Goal: Task Accomplishment & Management: Manage account settings

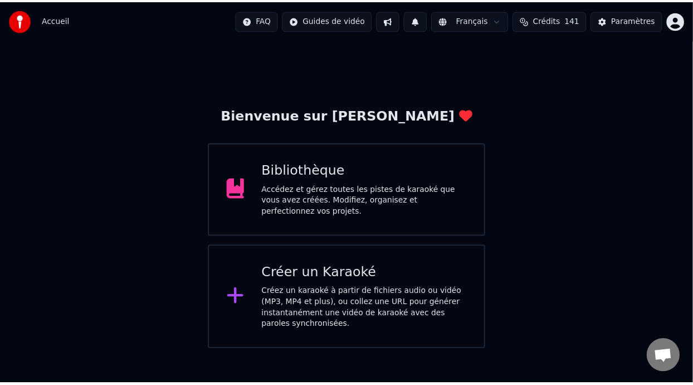
scroll to position [109, 0]
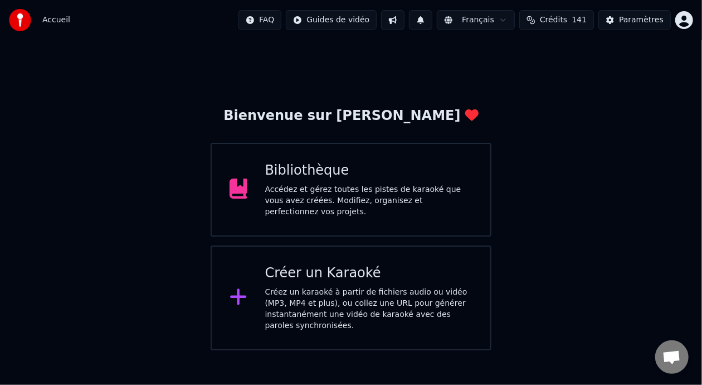
click at [401, 179] on div "Bibliothèque" at bounding box center [369, 171] width 208 height 18
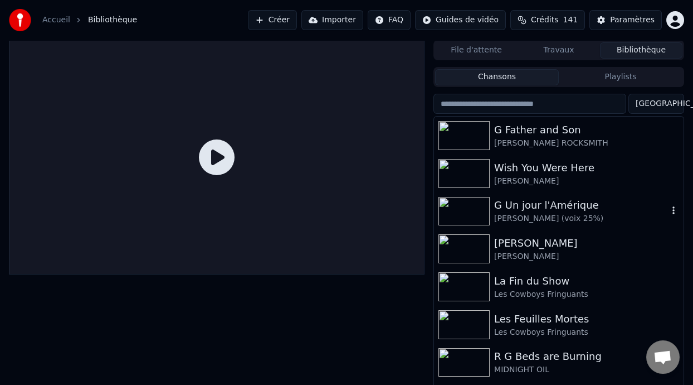
click at [569, 205] on div "G Un jour l'Amérique" at bounding box center [581, 205] width 174 height 16
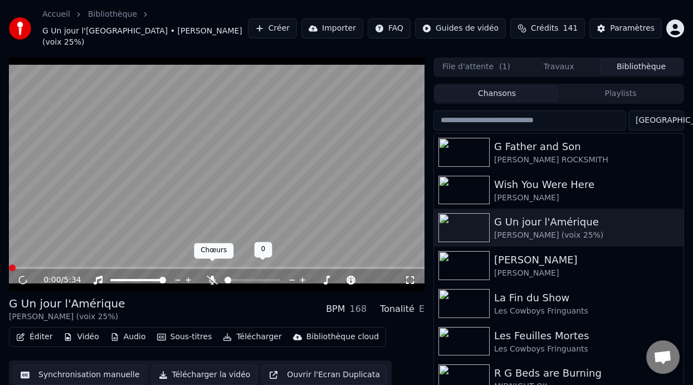
click at [215, 275] on icon at bounding box center [212, 279] width 11 height 9
click at [411, 275] on icon at bounding box center [410, 279] width 11 height 9
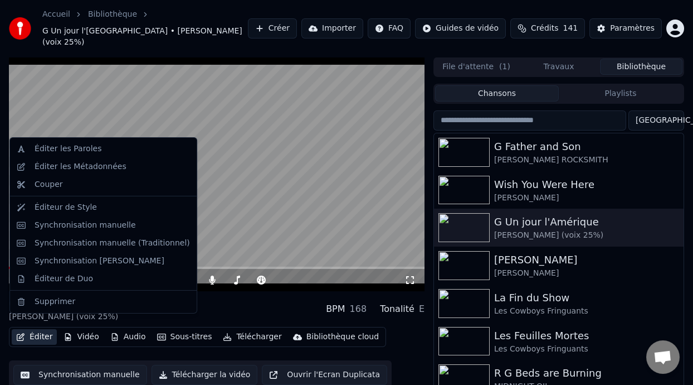
click at [40, 329] on button "Éditer" at bounding box center [34, 337] width 45 height 16
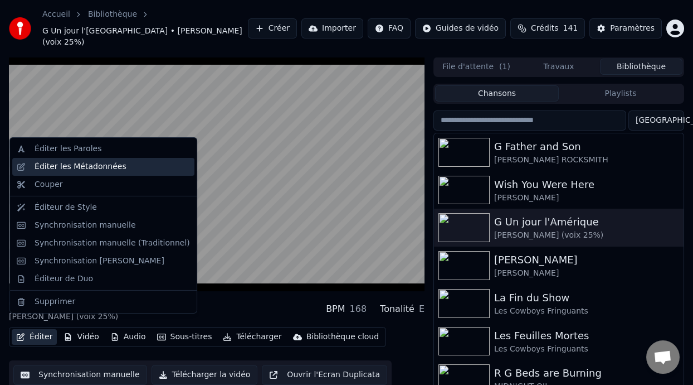
click at [133, 172] on div "Éditer les Métadonnées" at bounding box center [103, 167] width 182 height 18
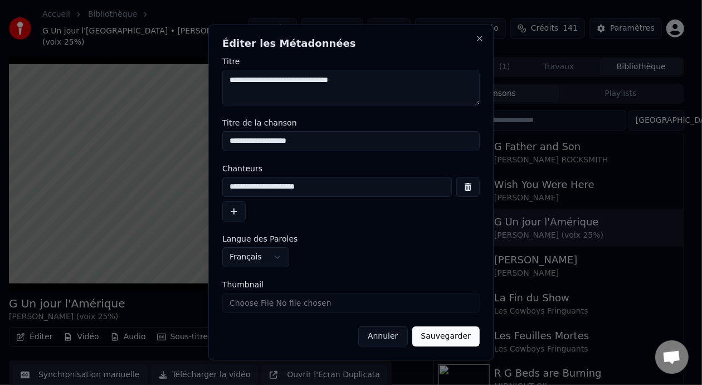
click at [258, 190] on input "**********" at bounding box center [337, 187] width 230 height 20
type input "**********"
click at [446, 336] on button "Sauvegarder" at bounding box center [445, 336] width 67 height 20
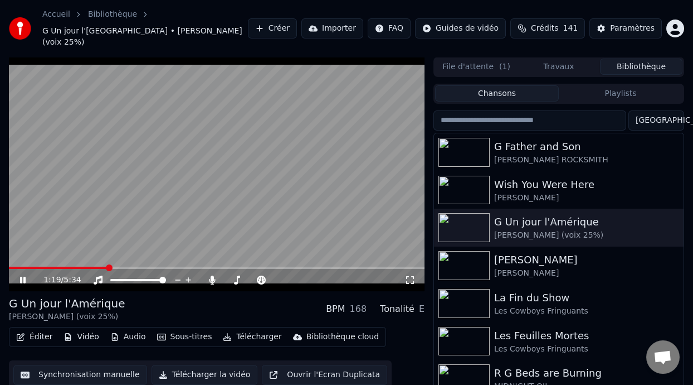
click at [407, 275] on icon at bounding box center [410, 279] width 11 height 9
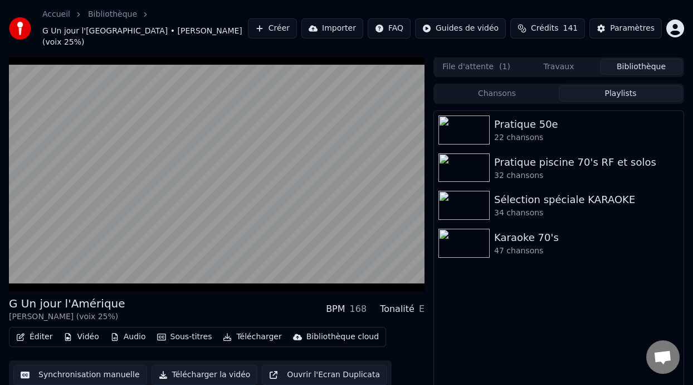
click at [598, 85] on button "Playlists" at bounding box center [621, 93] width 124 height 16
click at [528, 230] on div "Karaoke 70's" at bounding box center [581, 238] width 174 height 16
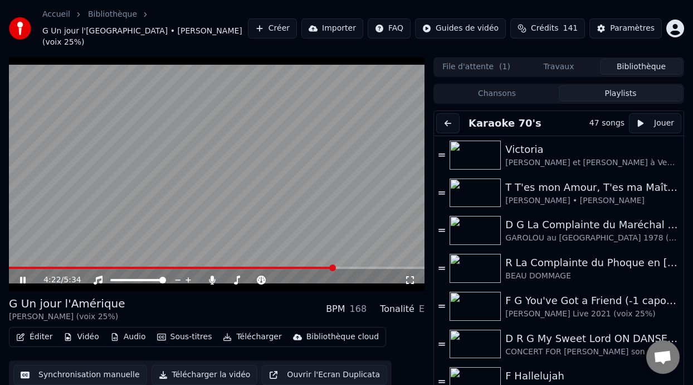
click at [24, 276] on icon at bounding box center [23, 279] width 6 height 7
click at [22, 276] on icon at bounding box center [23, 280] width 7 height 8
click at [22, 275] on icon at bounding box center [31, 279] width 26 height 9
click at [599, 217] on div "D G La Complainte du Maréchal [PERSON_NAME] ON DANSE" at bounding box center [587, 225] width 163 height 16
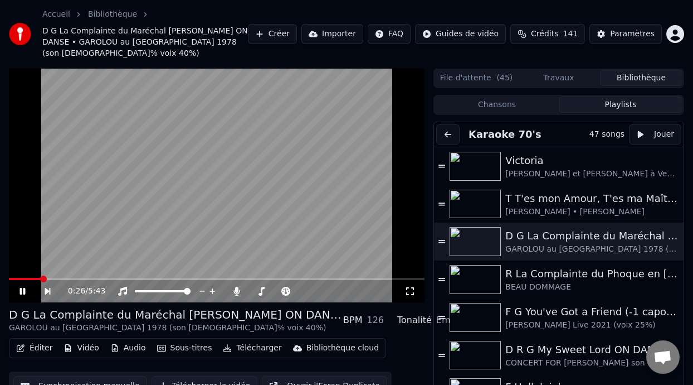
click at [414, 287] on icon at bounding box center [410, 291] width 8 height 8
click at [594, 281] on div "BEAU DOMMAGE" at bounding box center [587, 286] width 163 height 11
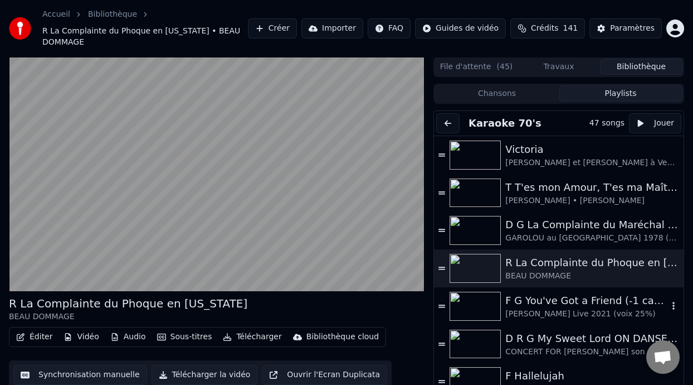
click at [571, 293] on div "F G You've Got a Friend (-1 capo 1)" at bounding box center [587, 301] width 163 height 16
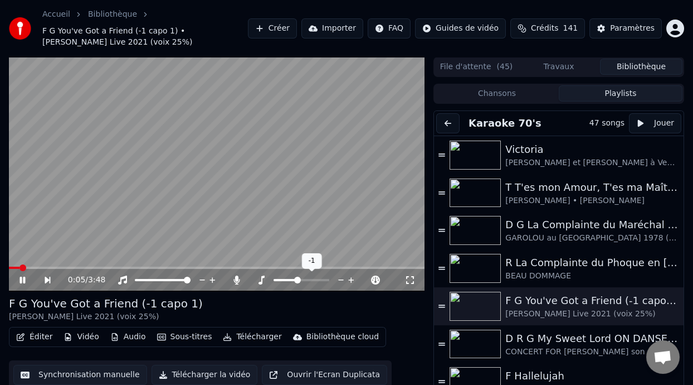
click at [297, 276] on span at bounding box center [297, 279] width 7 height 7
click at [410, 277] on icon at bounding box center [410, 279] width 11 height 9
click at [265, 279] on span at bounding box center [257, 280] width 16 height 2
click at [18, 265] on video at bounding box center [217, 174] width 416 height 234
click at [19, 269] on div "1:09 / 3:48" at bounding box center [217, 280] width 416 height 22
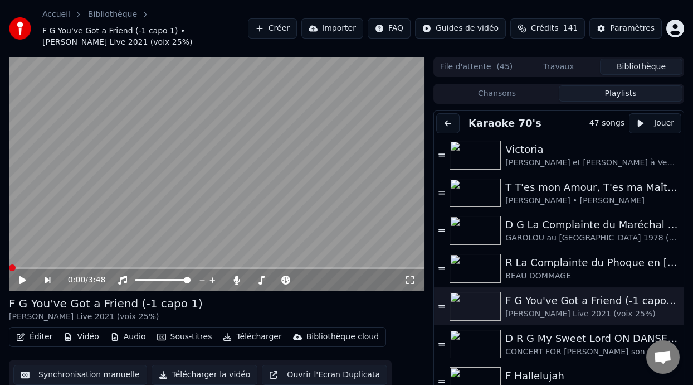
click at [23, 278] on icon at bounding box center [22, 280] width 7 height 8
click at [23, 278] on icon at bounding box center [30, 279] width 25 height 9
click at [23, 278] on icon at bounding box center [22, 280] width 7 height 8
click at [23, 278] on icon at bounding box center [30, 279] width 25 height 9
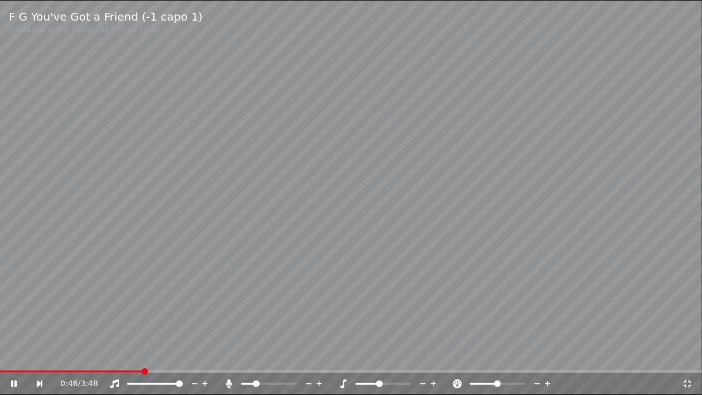
click at [255, 383] on span at bounding box center [256, 384] width 7 height 7
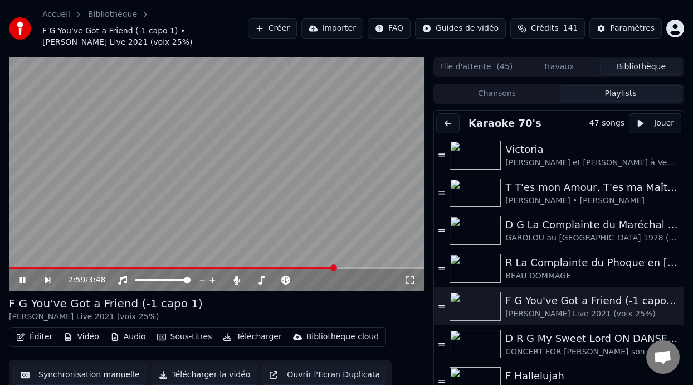
click at [412, 279] on icon at bounding box center [410, 279] width 11 height 9
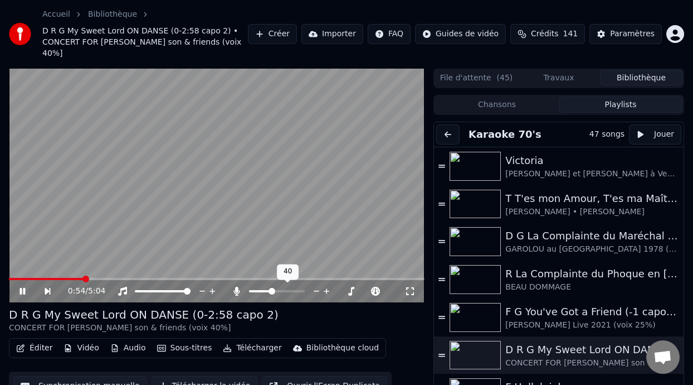
click at [271, 288] on span at bounding box center [272, 291] width 7 height 7
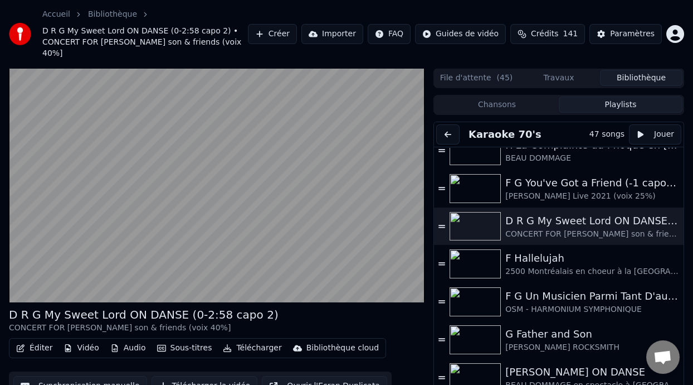
scroll to position [131, 0]
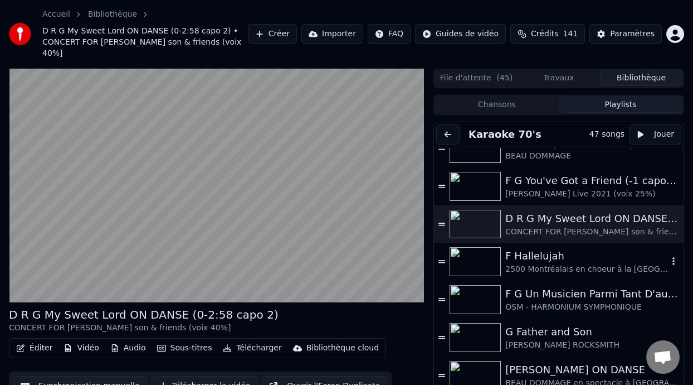
click at [552, 255] on div "F Hallelujah" at bounding box center [587, 256] width 163 height 16
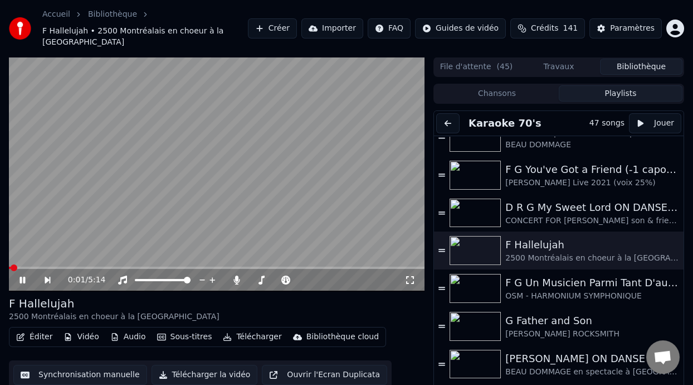
click at [412, 276] on icon at bounding box center [410, 280] width 8 height 8
click at [22, 280] on icon at bounding box center [30, 279] width 25 height 9
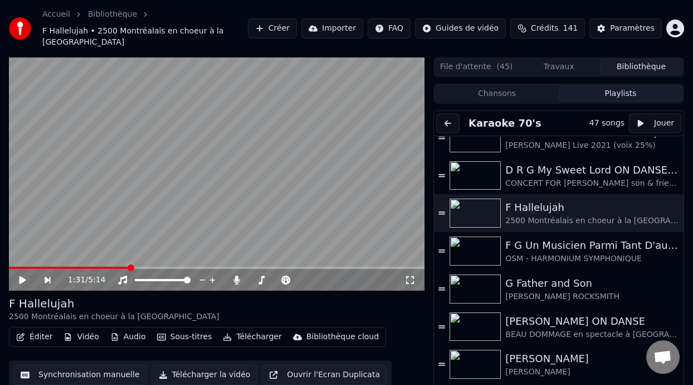
scroll to position [166, 0]
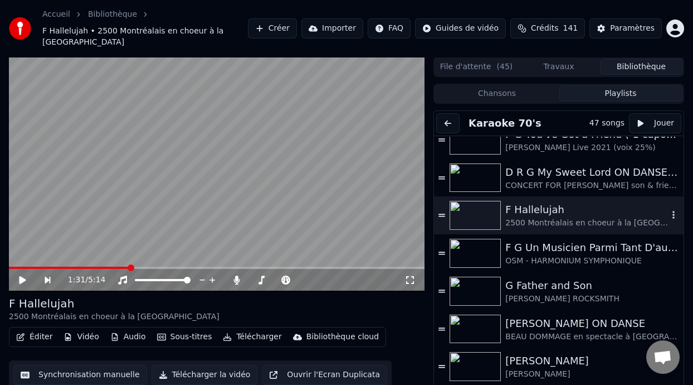
click at [544, 210] on div "F Hallelujah" at bounding box center [587, 210] width 163 height 16
click at [106, 264] on span at bounding box center [108, 267] width 7 height 7
click at [41, 336] on button "Éditer" at bounding box center [34, 337] width 45 height 16
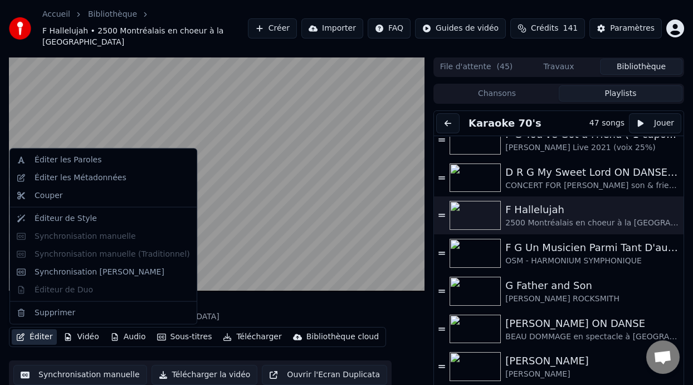
click at [41, 336] on button "Éditer" at bounding box center [34, 337] width 45 height 16
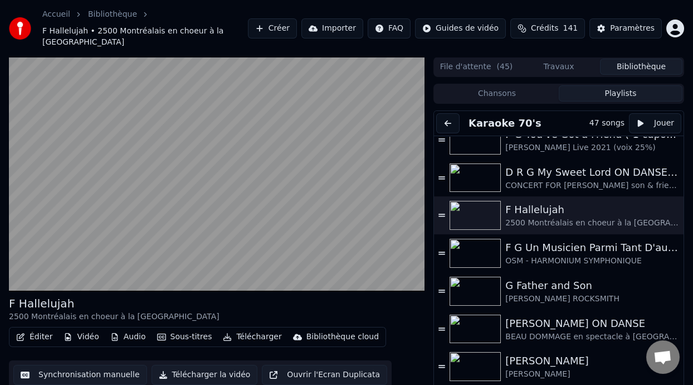
click at [41, 336] on button "Éditer" at bounding box center [34, 337] width 45 height 16
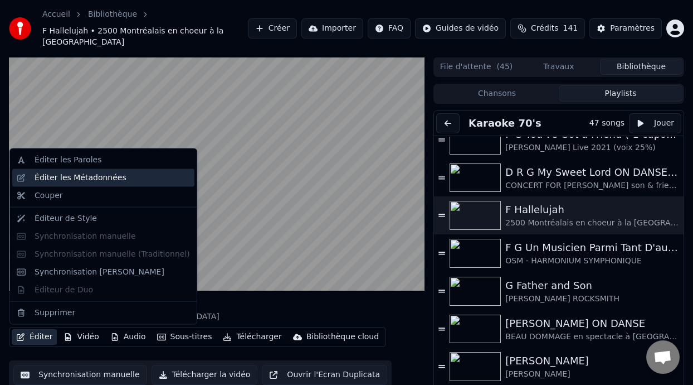
click at [97, 178] on div "Éditer les Métadonnées" at bounding box center [81, 177] width 92 height 11
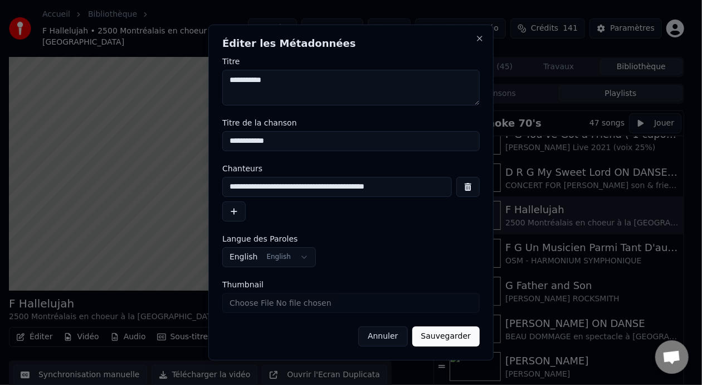
click at [234, 140] on input "**********" at bounding box center [351, 141] width 258 height 20
type input "**********"
click at [445, 337] on button "Sauvegarder" at bounding box center [445, 336] width 67 height 20
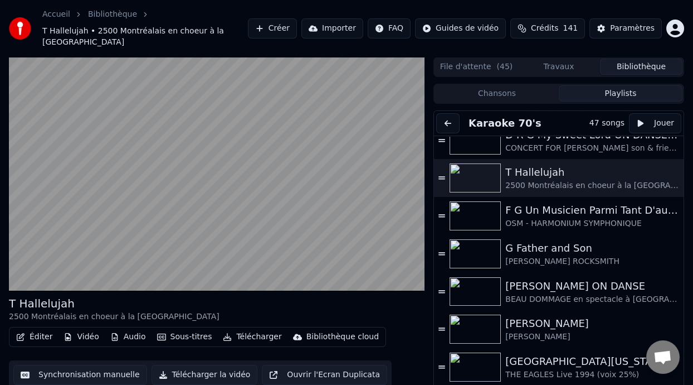
scroll to position [190, 0]
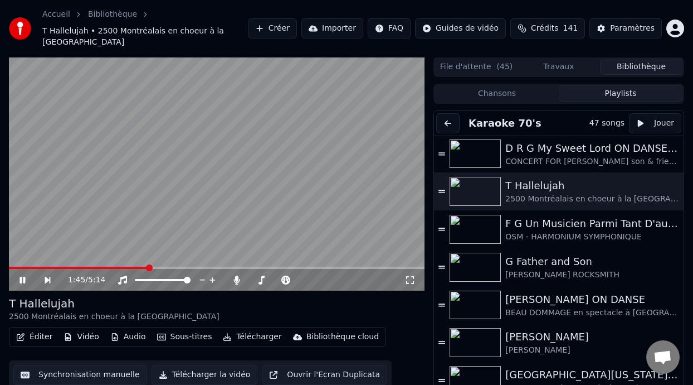
click at [222, 269] on div "1:45 / 5:14" at bounding box center [217, 280] width 416 height 22
click at [20, 277] on icon at bounding box center [23, 279] width 6 height 7
click at [14, 267] on span at bounding box center [85, 267] width 152 height 2
click at [18, 278] on icon at bounding box center [30, 279] width 25 height 9
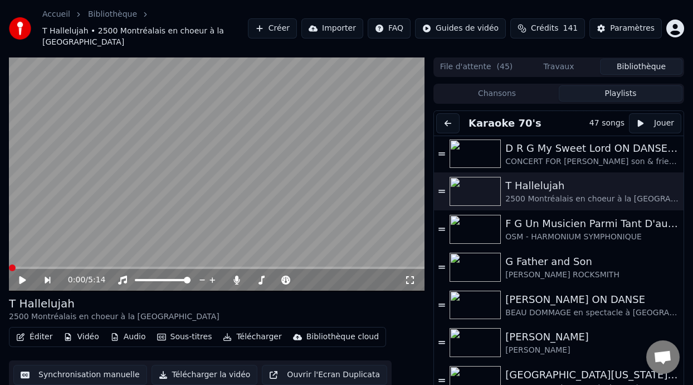
click at [310, 287] on div "0:00 / 5:14" at bounding box center [217, 280] width 416 height 22
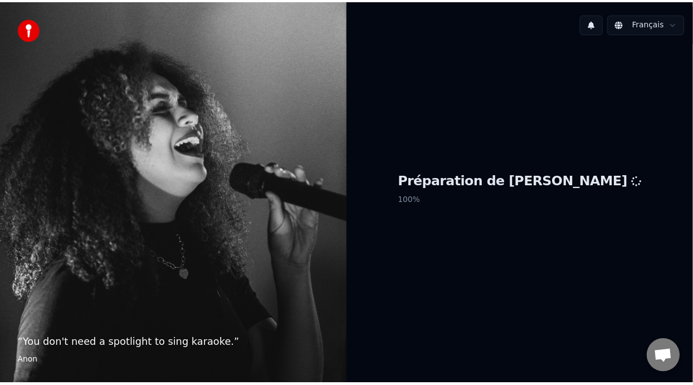
scroll to position [109, 0]
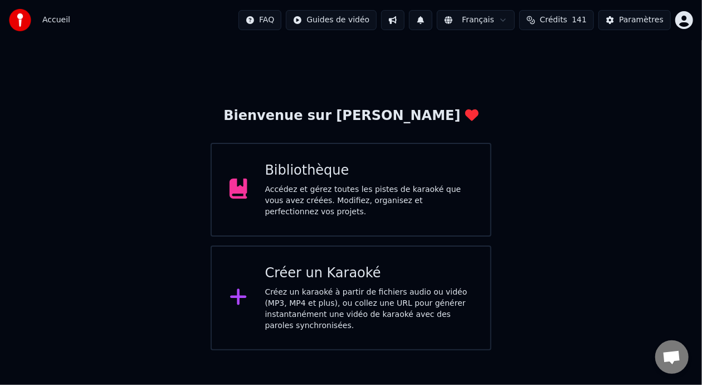
click at [423, 179] on div "Bibliothèque" at bounding box center [369, 171] width 208 height 18
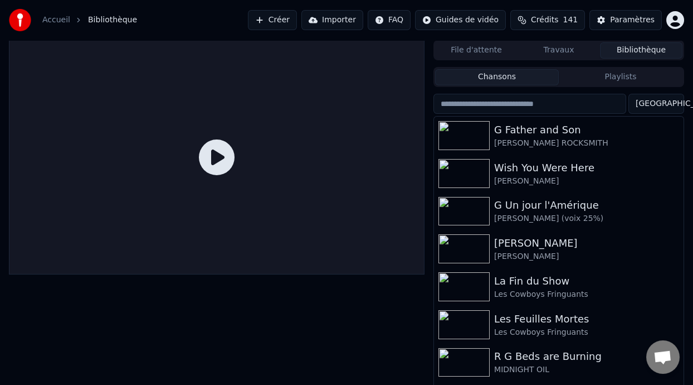
click at [612, 81] on button "Playlists" at bounding box center [621, 77] width 124 height 16
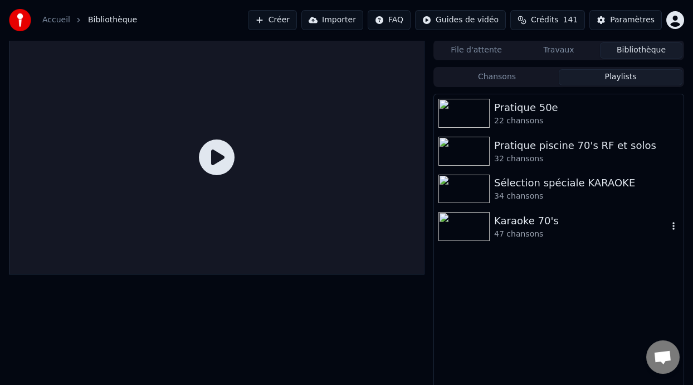
click at [525, 226] on div "Karaoke 70's" at bounding box center [581, 221] width 174 height 16
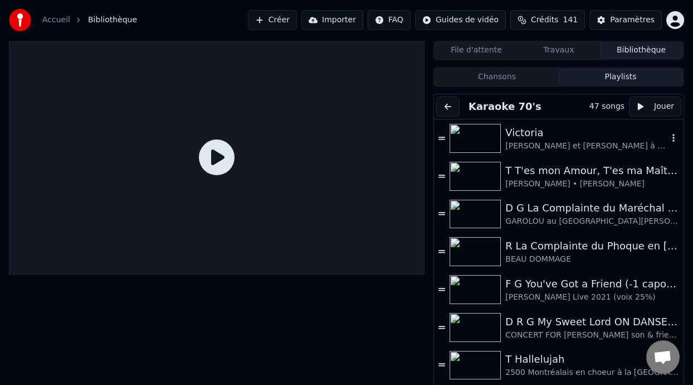
click at [527, 138] on div "Victoria" at bounding box center [587, 133] width 163 height 16
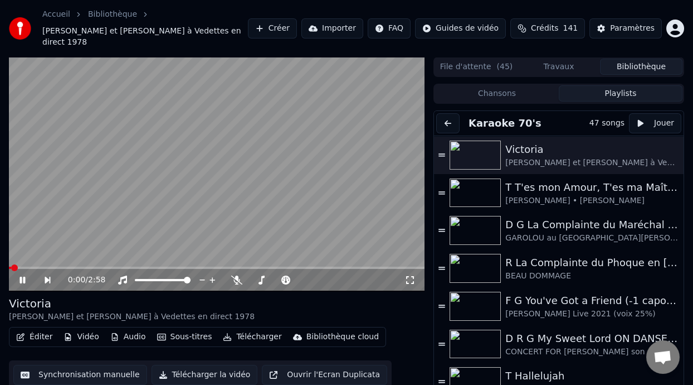
click at [23, 278] on icon at bounding box center [23, 279] width 6 height 7
click at [23, 278] on icon at bounding box center [22, 280] width 7 height 8
click at [23, 278] on icon at bounding box center [23, 279] width 6 height 7
